Goal: Task Accomplishment & Management: Manage account settings

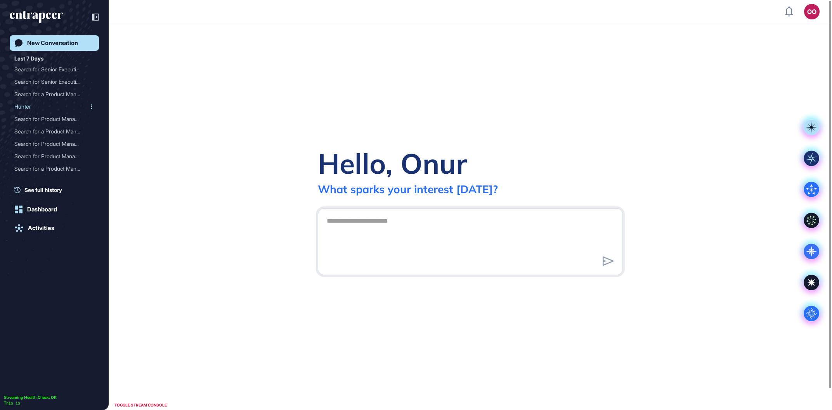
scroll to position [0, 0]
click at [75, 70] on div "Search for Senior Executi..." at bounding box center [51, 69] width 74 height 12
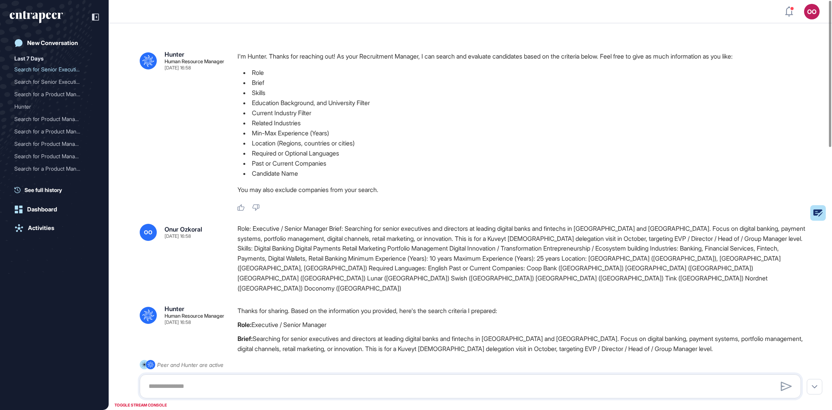
click at [783, 15] on header "OO Admin Dashboard Dashboard Profile My Content Request More Data" at bounding box center [416, 11] width 832 height 23
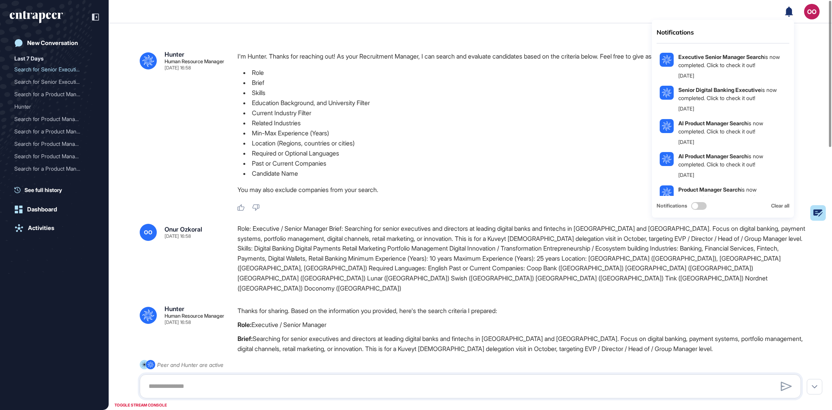
click at [787, 14] on icon at bounding box center [789, 11] width 8 height 10
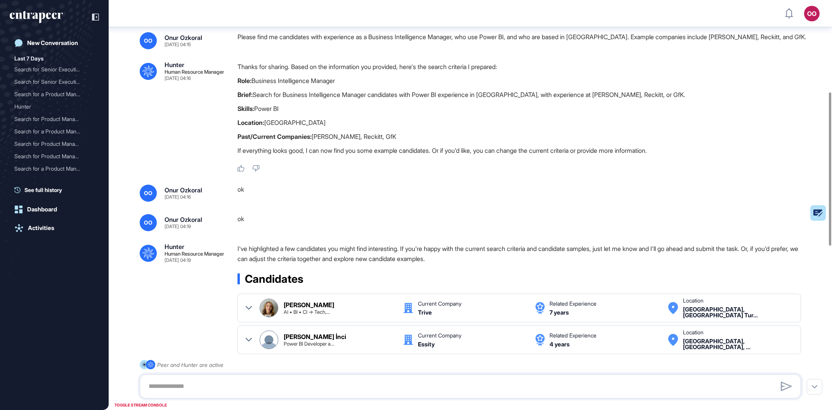
scroll to position [373, 0]
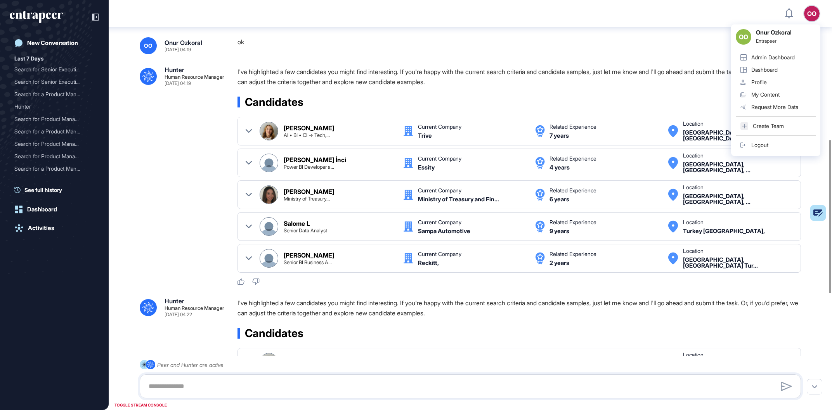
click at [785, 55] on div "Admin Dashboard" at bounding box center [772, 57] width 43 height 6
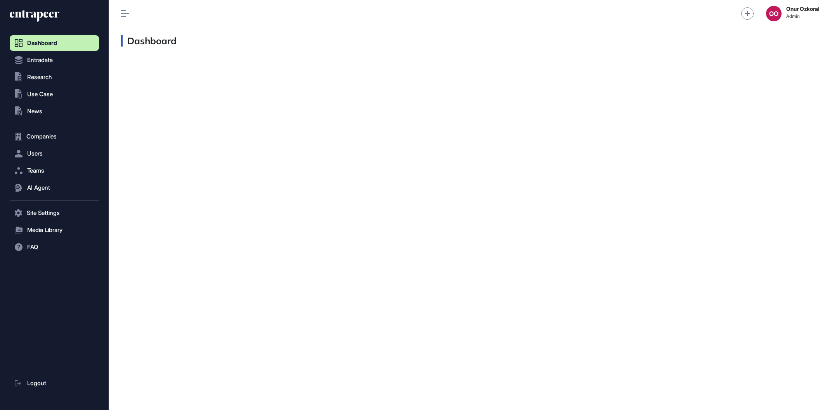
scroll to position [0, 0]
click at [40, 151] on span "Users" at bounding box center [35, 154] width 16 height 6
click at [789, 120] on div "Dashboard" at bounding box center [470, 218] width 723 height 383
click at [51, 153] on button "Users" at bounding box center [54, 154] width 89 height 16
click at [53, 167] on link "User List" at bounding box center [56, 170] width 85 height 14
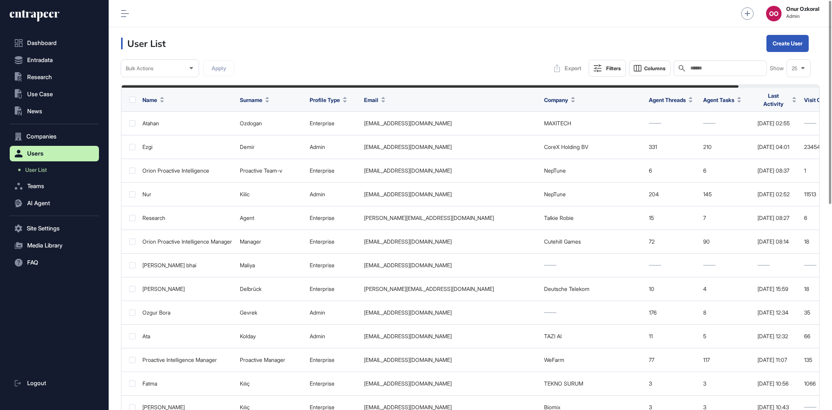
click at [709, 69] on input "text" at bounding box center [726, 68] width 72 height 6
paste input "**********"
type input "**********"
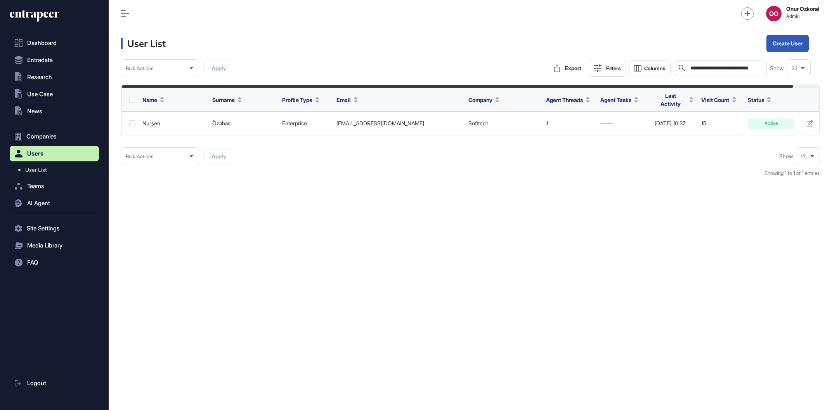
scroll to position [0, 27]
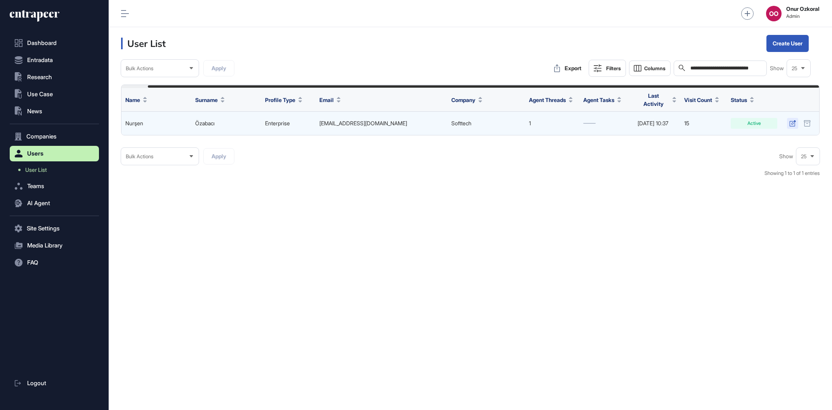
click at [790, 120] on icon at bounding box center [792, 123] width 6 height 6
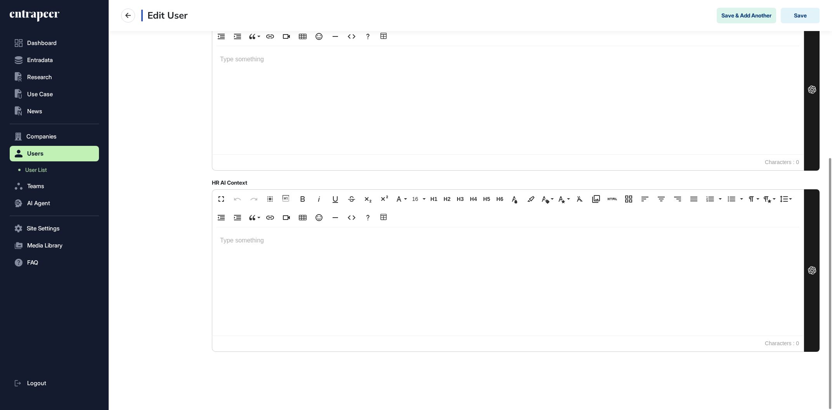
scroll to position [36, 0]
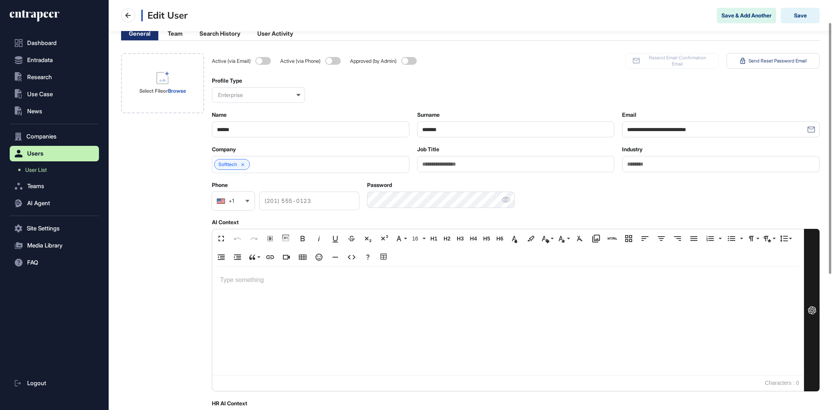
click at [335, 168] on div "Softtech" at bounding box center [311, 164] width 198 height 17
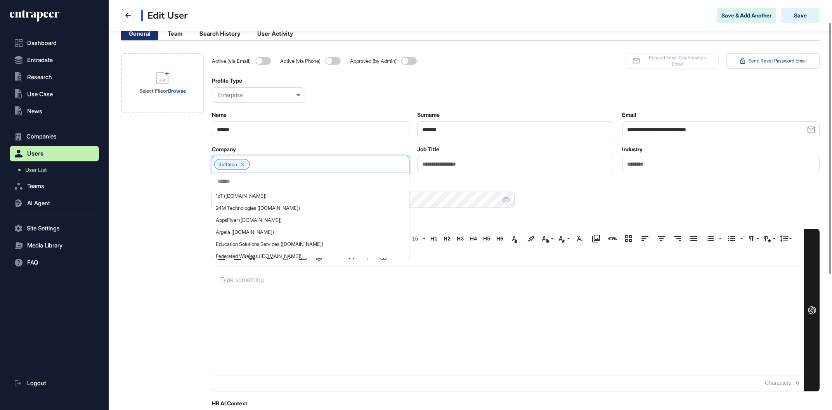
click at [479, 66] on div "Active (via Email) Active (via Phone) Approved (by Admin) Resend Email Confirma…" at bounding box center [516, 61] width 608 height 16
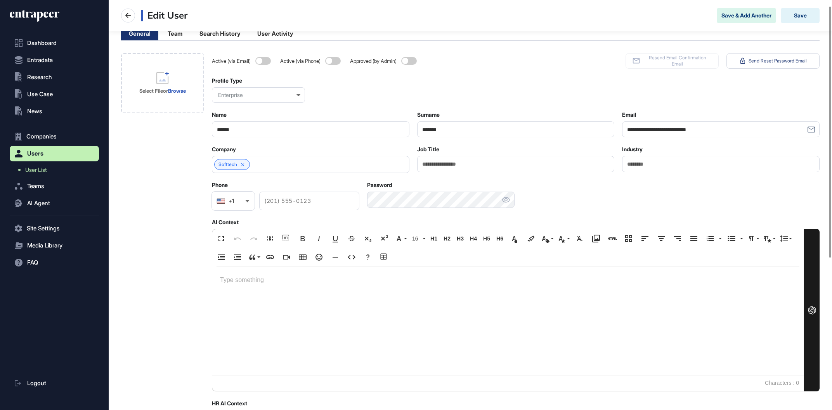
scroll to position [0, 0]
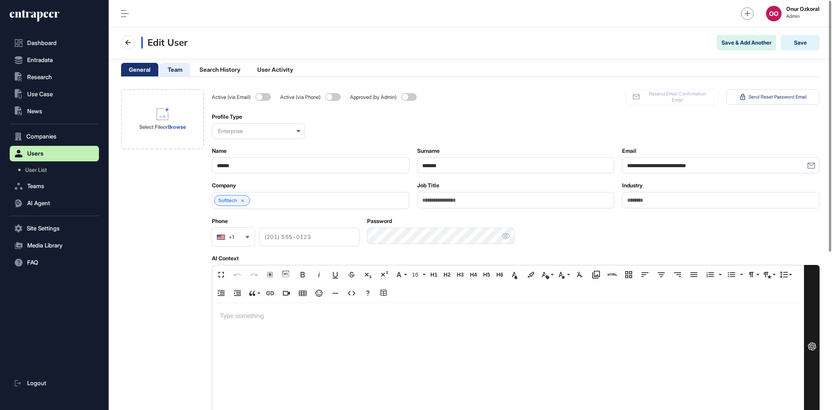
click at [167, 72] on li "Team" at bounding box center [175, 70] width 30 height 14
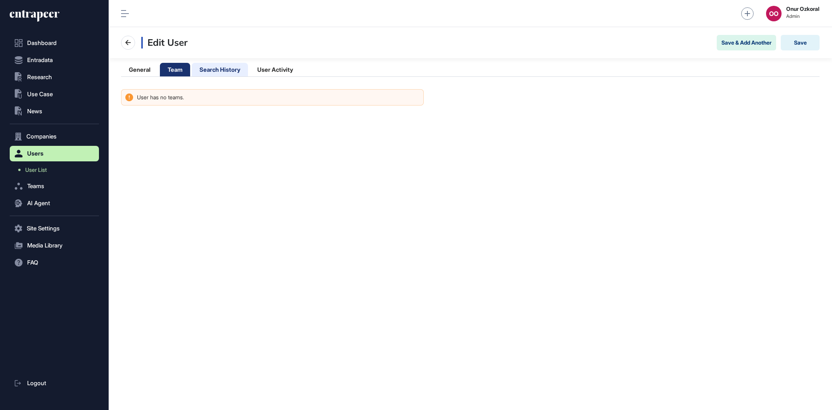
click at [200, 73] on li "Search History" at bounding box center [220, 70] width 56 height 14
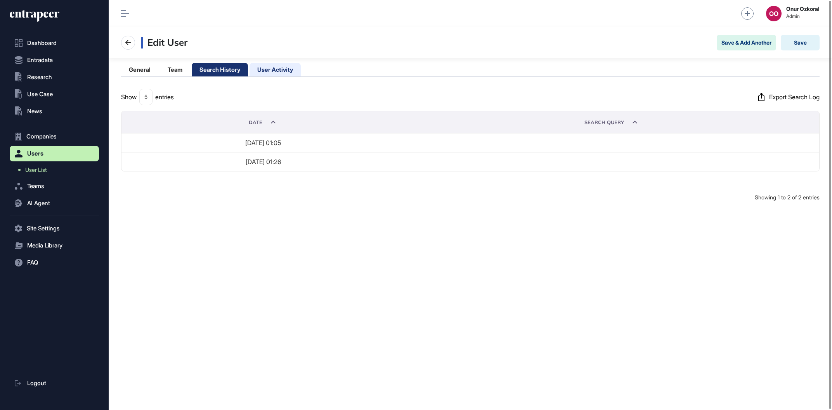
click at [288, 69] on li "User Activity" at bounding box center [275, 70] width 51 height 14
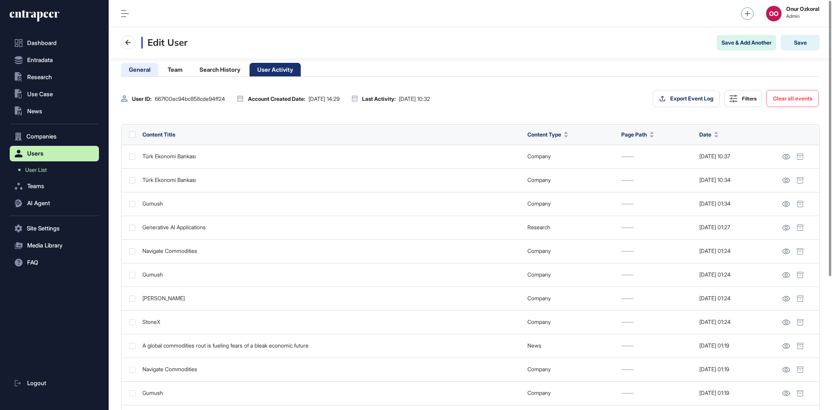
click at [142, 73] on li "General" at bounding box center [139, 70] width 37 height 14
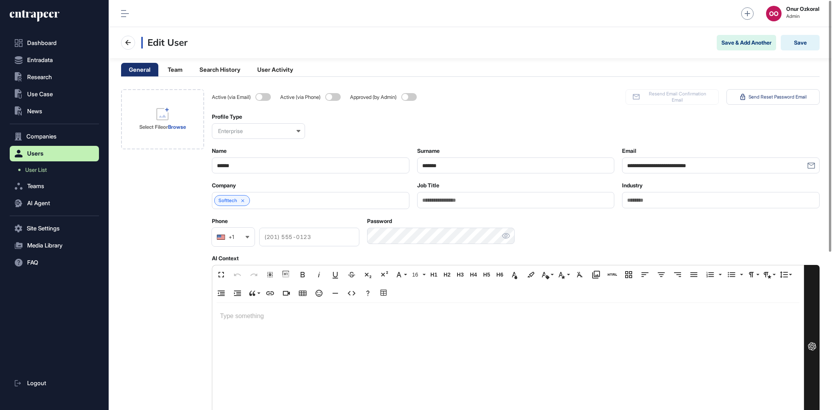
click at [739, 121] on div "Profile Type Enterprise" at bounding box center [516, 126] width 608 height 26
click at [296, 132] on div "Enterprise" at bounding box center [258, 131] width 93 height 16
click at [297, 129] on div at bounding box center [298, 131] width 4 height 16
click at [184, 71] on li "Team" at bounding box center [175, 70] width 30 height 14
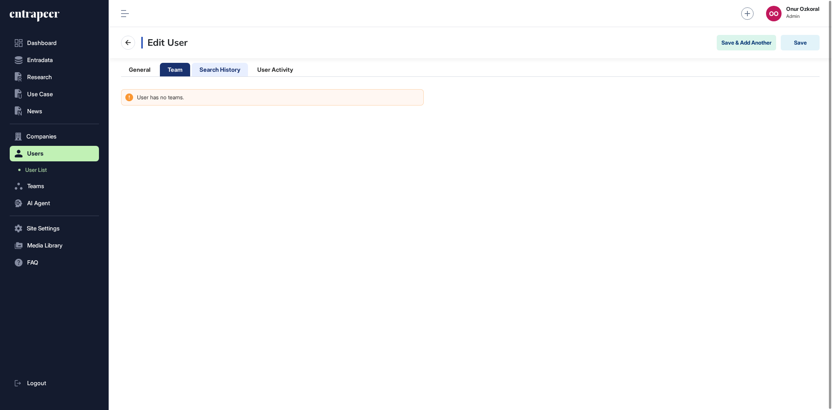
click at [228, 70] on li "Search History" at bounding box center [220, 70] width 56 height 14
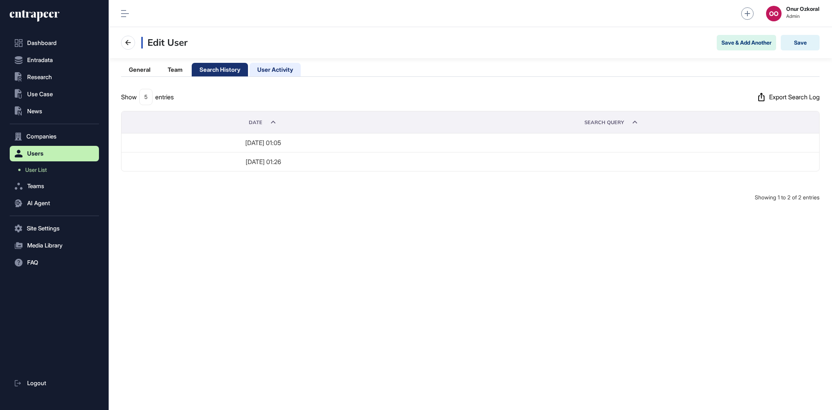
click at [261, 75] on li "User Activity" at bounding box center [275, 70] width 51 height 14
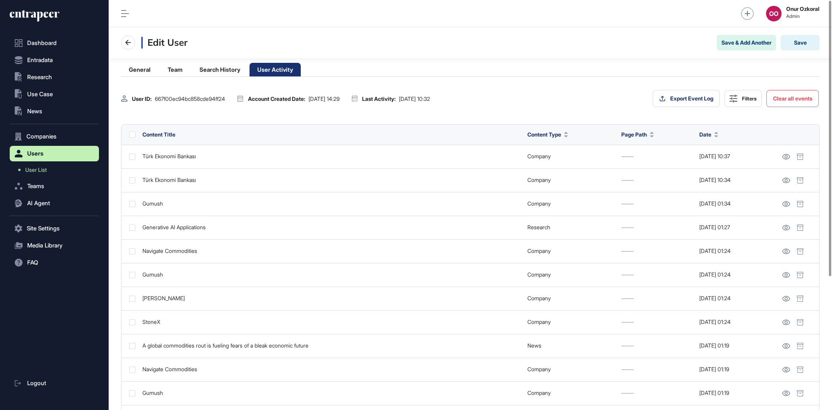
click at [124, 50] on nav "Edit User Save & Add Another Save" at bounding box center [470, 43] width 699 height 16
click at [124, 47] on icon at bounding box center [127, 42] width 9 height 9
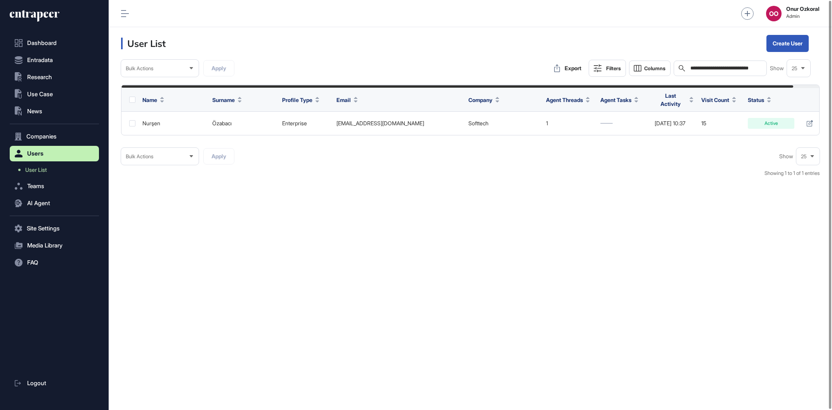
drag, startPoint x: 754, startPoint y: 132, endPoint x: 799, endPoint y: 138, distance: 45.4
click at [799, 135] on div "Name Surname Profile Type Email Company Agent Threads Agent Tasks Last Activity…" at bounding box center [470, 110] width 699 height 51
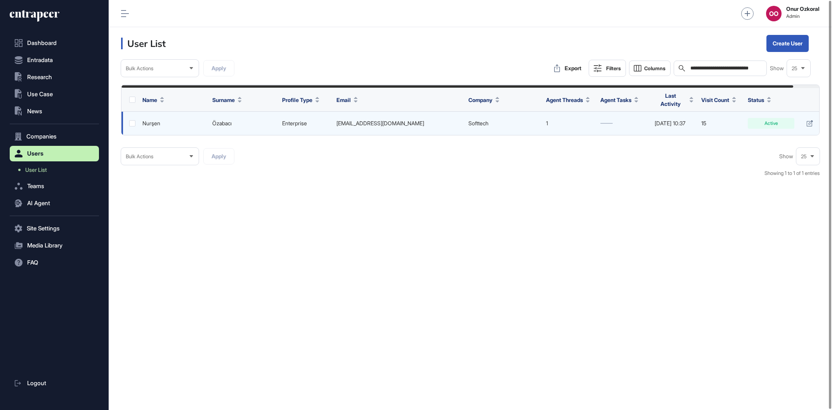
click at [134, 123] on td at bounding box center [129, 124] width 17 height 24
click at [136, 121] on td at bounding box center [129, 124] width 17 height 24
